Goal: Learn about a topic: Learn about a topic

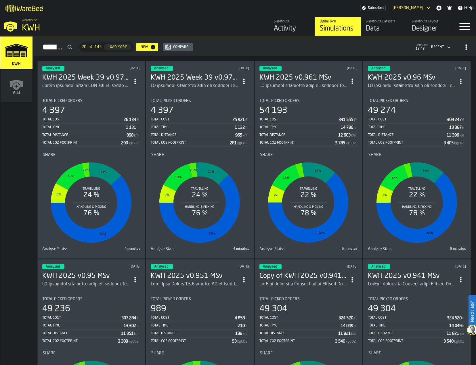
click at [96, 78] on h3 "KWH 2025 Week 39 v0.971 MSv" at bounding box center [86, 77] width 88 height 9
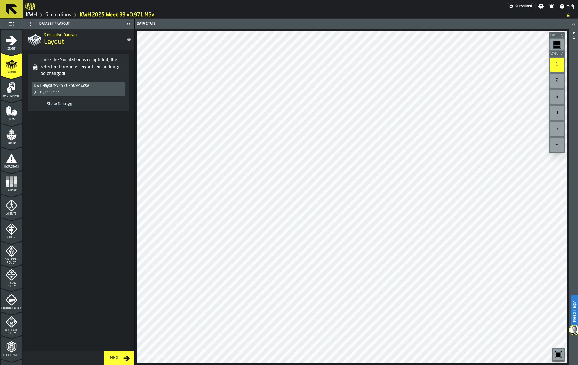
click at [475, 79] on div "2" at bounding box center [557, 81] width 14 height 14
click at [8, 183] on icon "menu Heatmaps" at bounding box center [11, 181] width 11 height 11
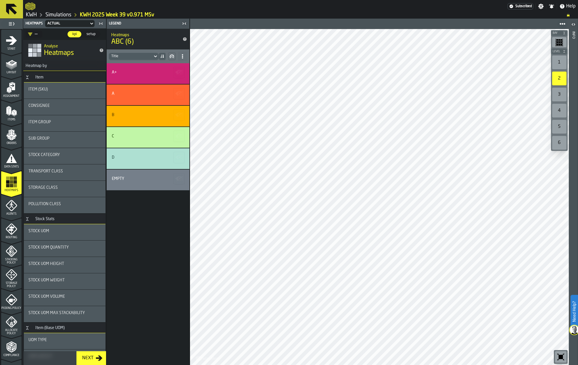
click at [475, 61] on div "1" at bounding box center [559, 62] width 14 height 14
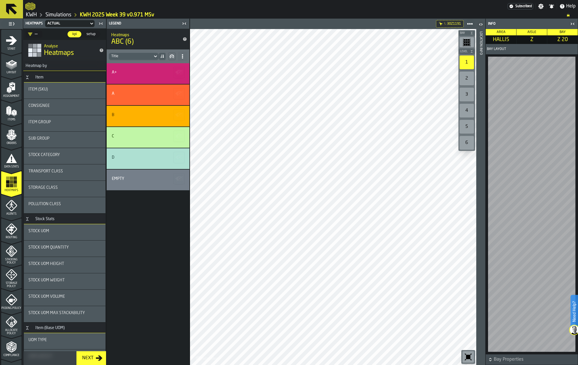
click at [467, 355] on icon "button-toolbar-undefined" at bounding box center [467, 356] width 9 height 9
click at [468, 356] on icon "button-toolbar-undefined" at bounding box center [468, 357] width 4 height 4
click at [16, 67] on icon "menu Layout" at bounding box center [11, 63] width 11 height 11
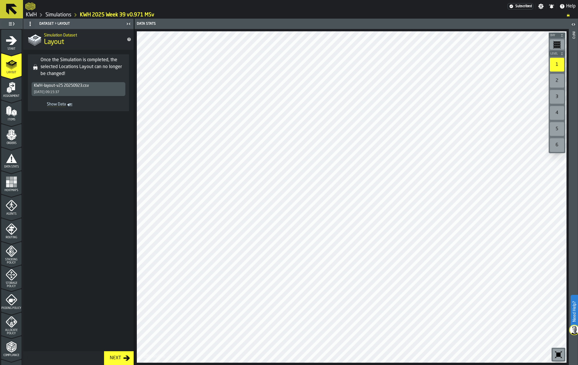
click at [475, 80] on div "2" at bounding box center [557, 81] width 14 height 14
